Goal: Check status

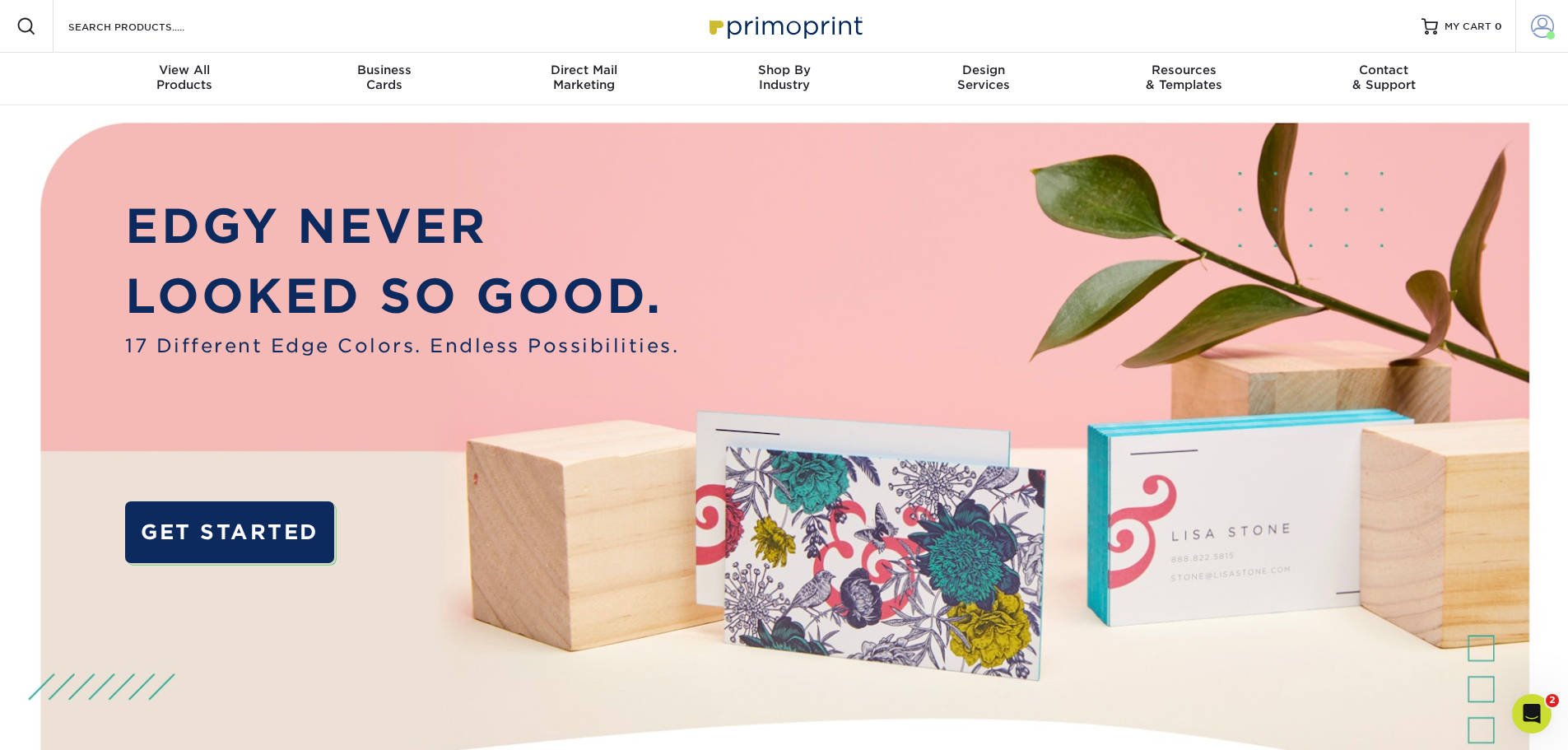
click at [1538, 20] on span at bounding box center [1543, 27] width 23 height 23
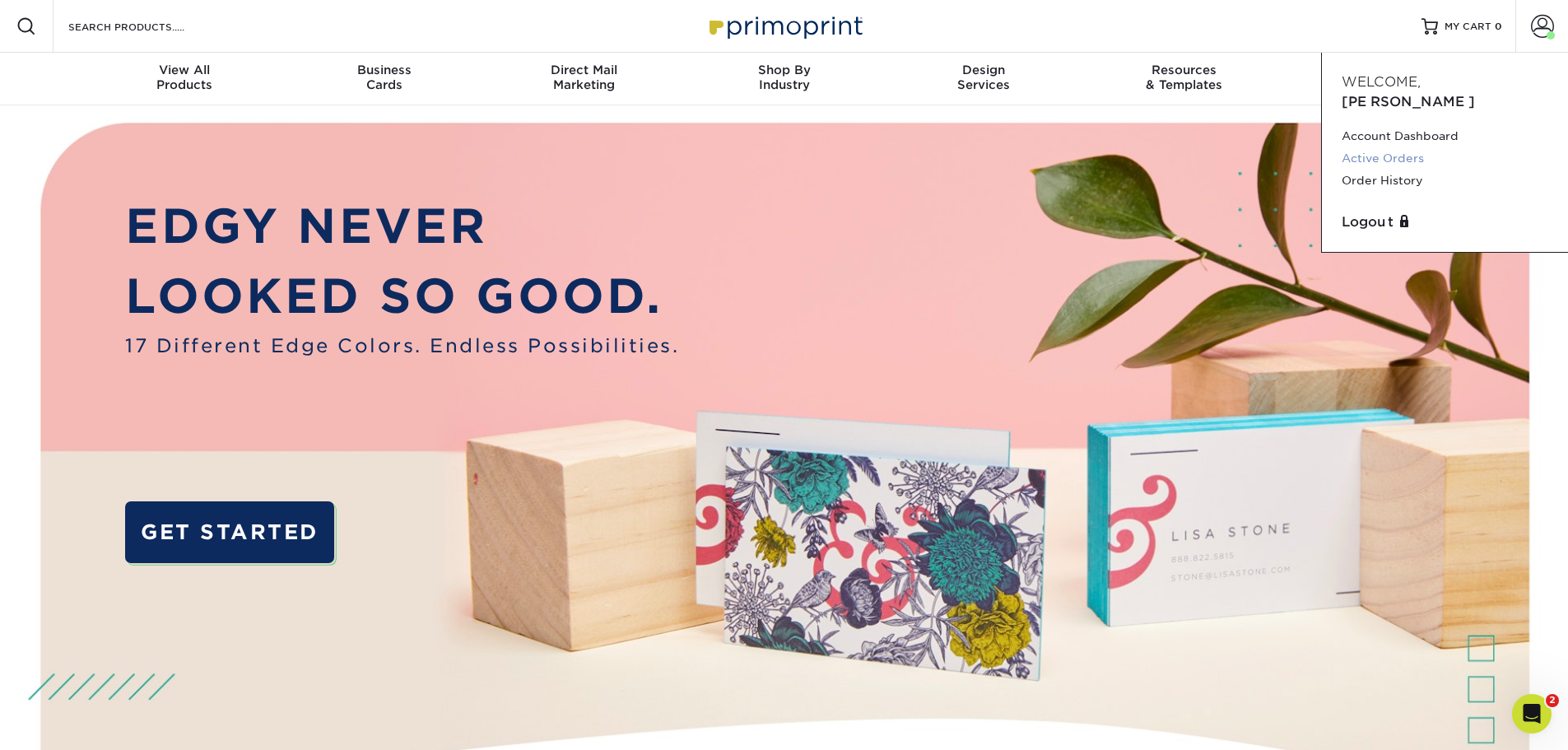
click at [1406, 148] on link "Active Orders" at bounding box center [1445, 159] width 207 height 23
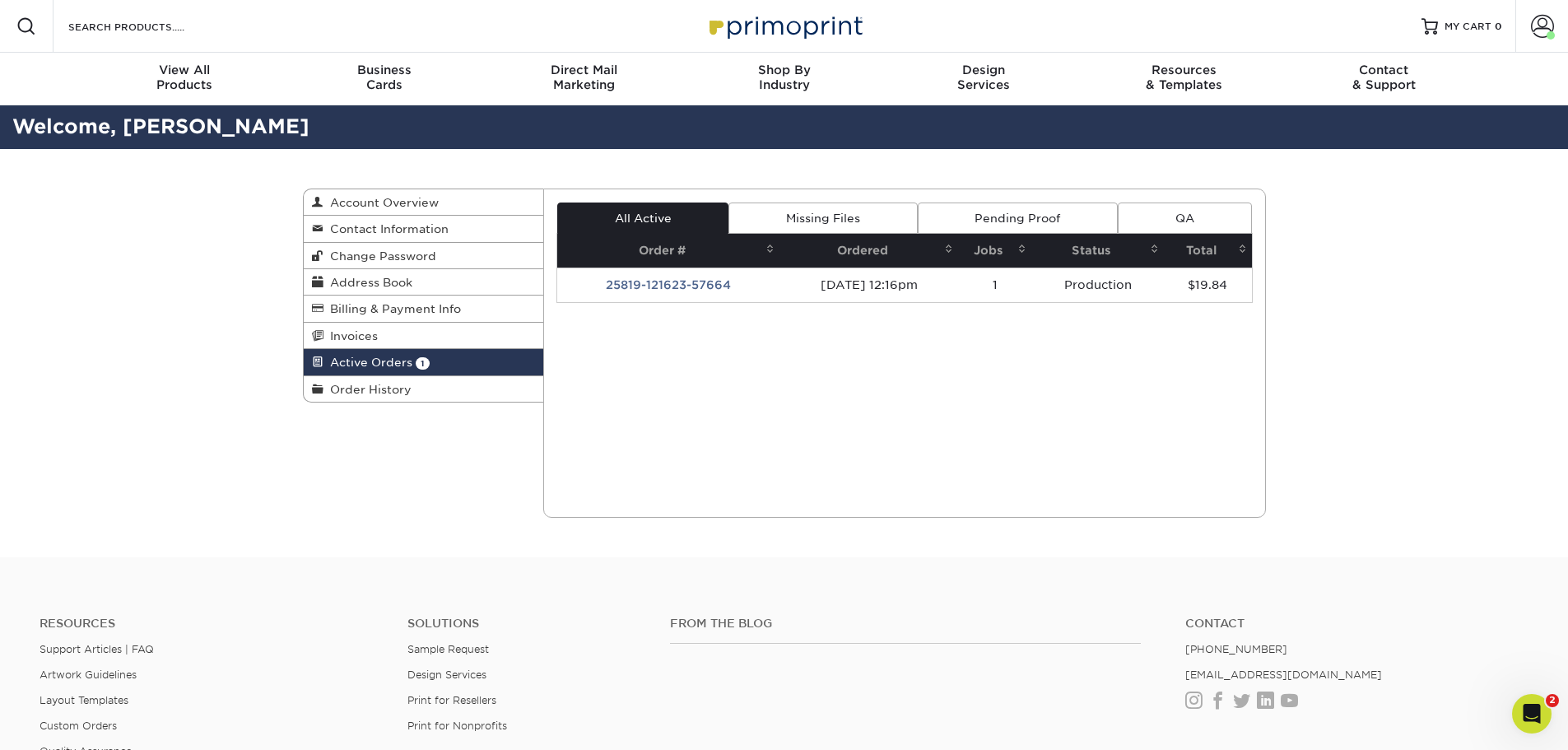
click at [816, 214] on link "Missing Files" at bounding box center [823, 219] width 188 height 32
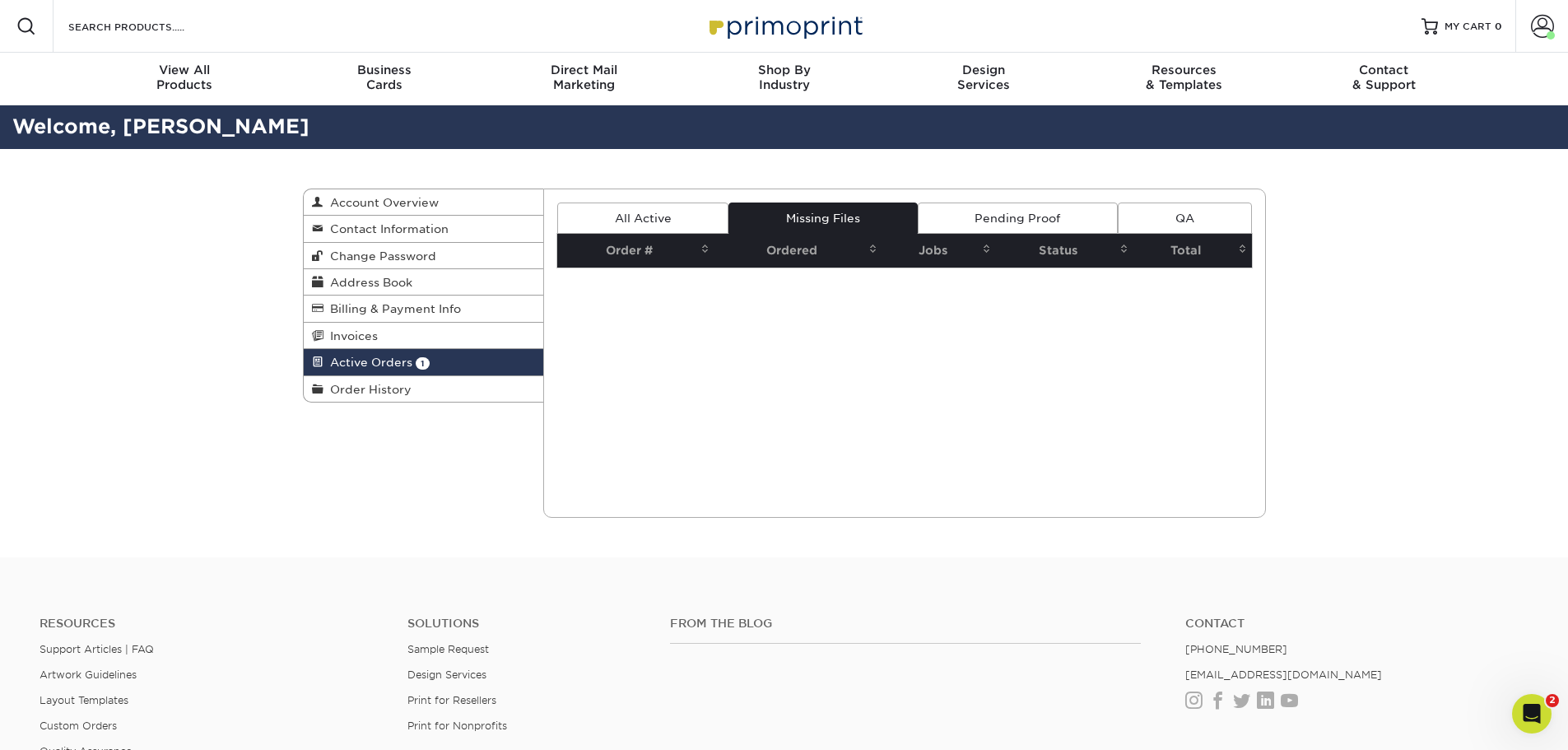
click at [1005, 223] on link "Pending Proof" at bounding box center [1018, 219] width 200 height 32
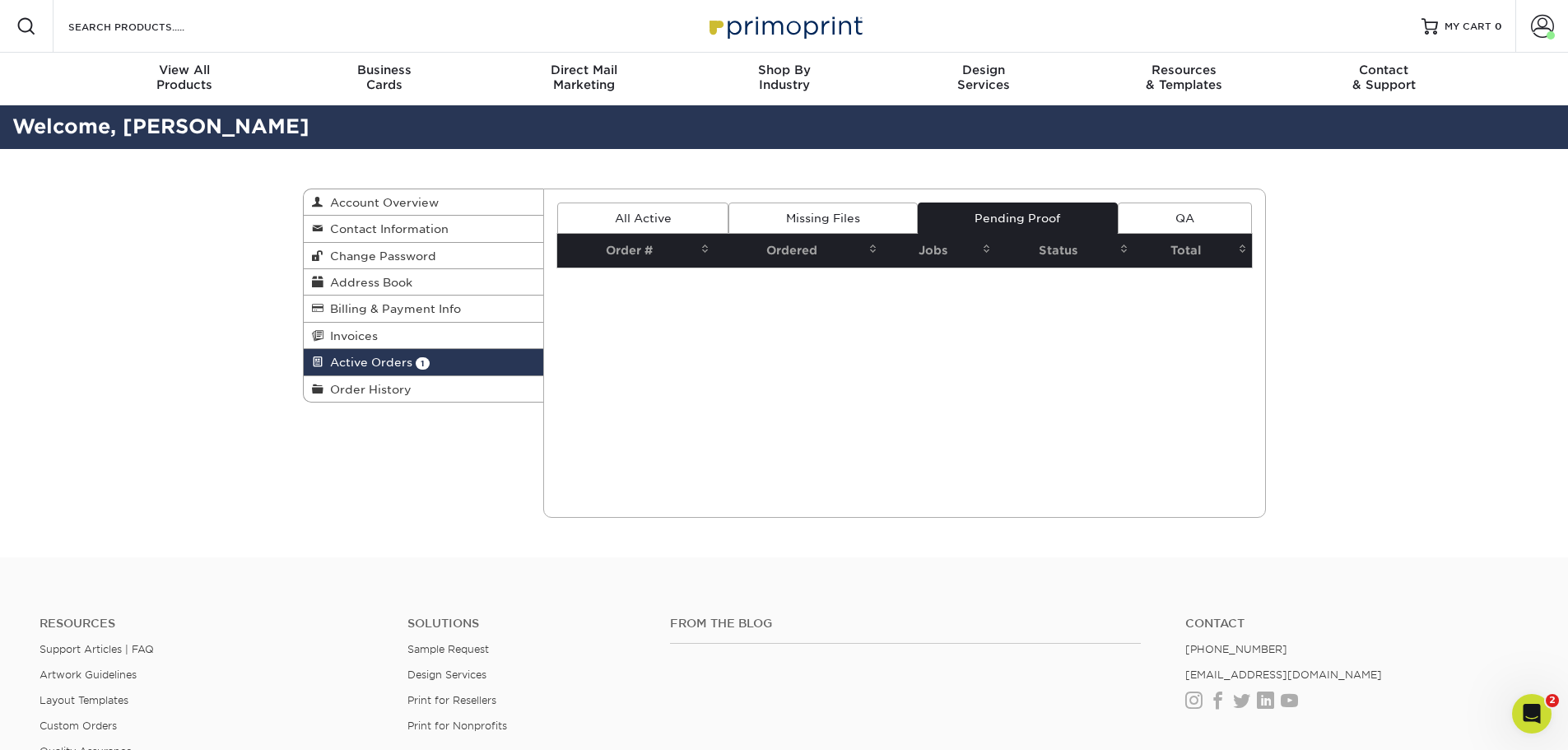
click at [669, 214] on link "All Active" at bounding box center [642, 219] width 171 height 32
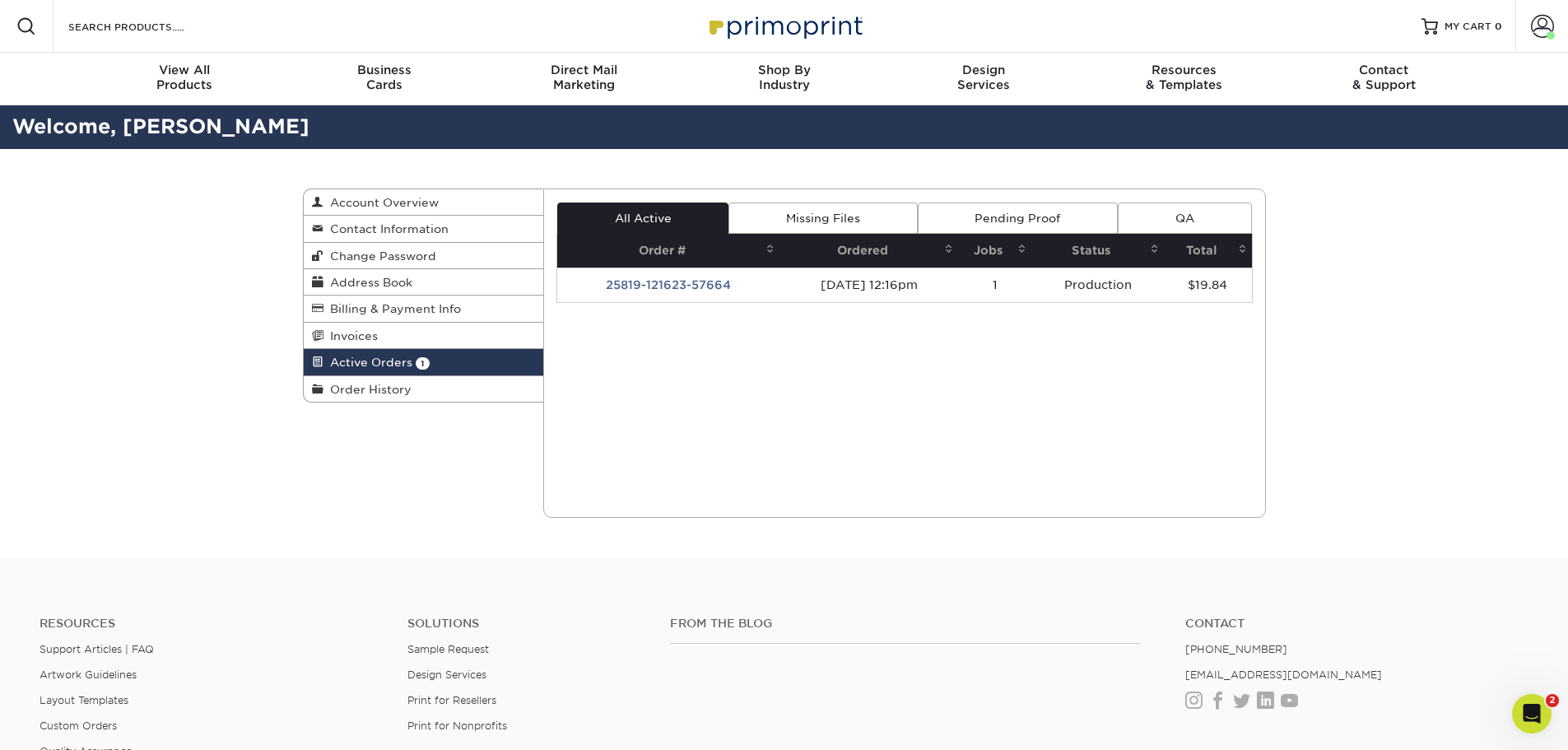
click at [709, 284] on td "25819-121623-57664" at bounding box center [668, 284] width 223 height 34
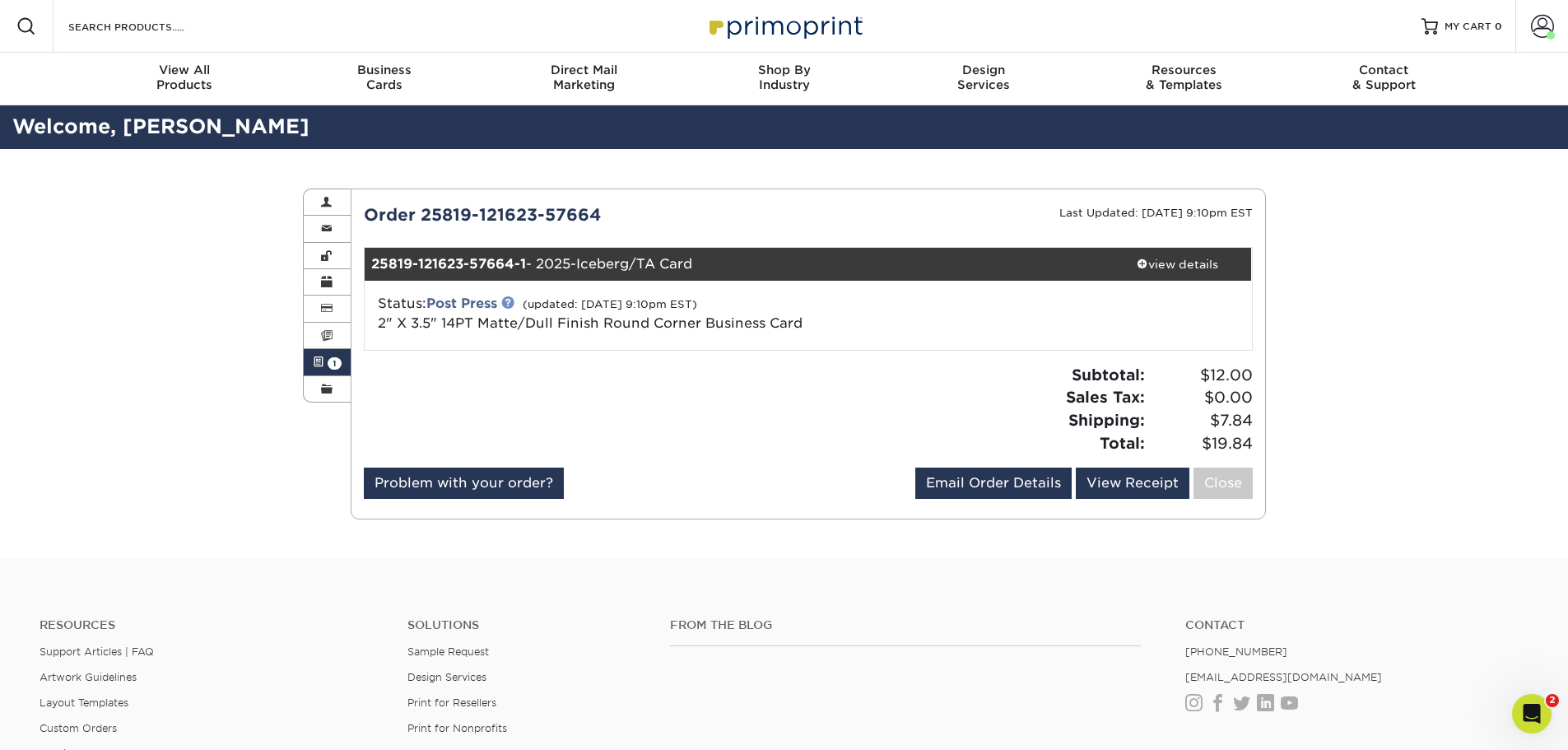
click at [513, 302] on link at bounding box center [508, 302] width 13 height 13
